Goal: Information Seeking & Learning: Learn about a topic

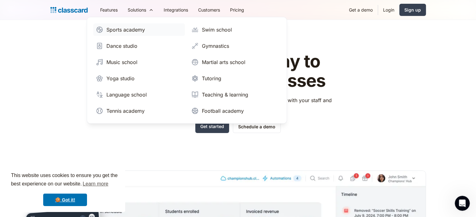
click at [135, 29] on div "Sports academy" at bounding box center [125, 30] width 38 height 8
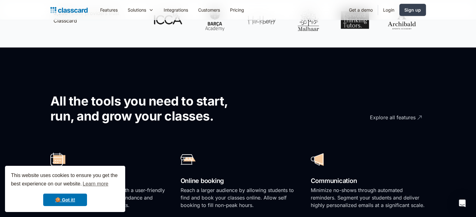
scroll to position [261, 0]
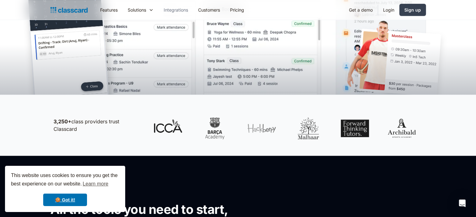
click at [180, 8] on link "Integrations" at bounding box center [176, 10] width 34 height 14
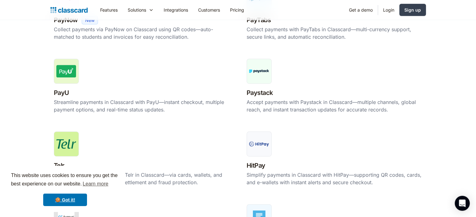
scroll to position [285, 0]
